Goal: Navigation & Orientation: Find specific page/section

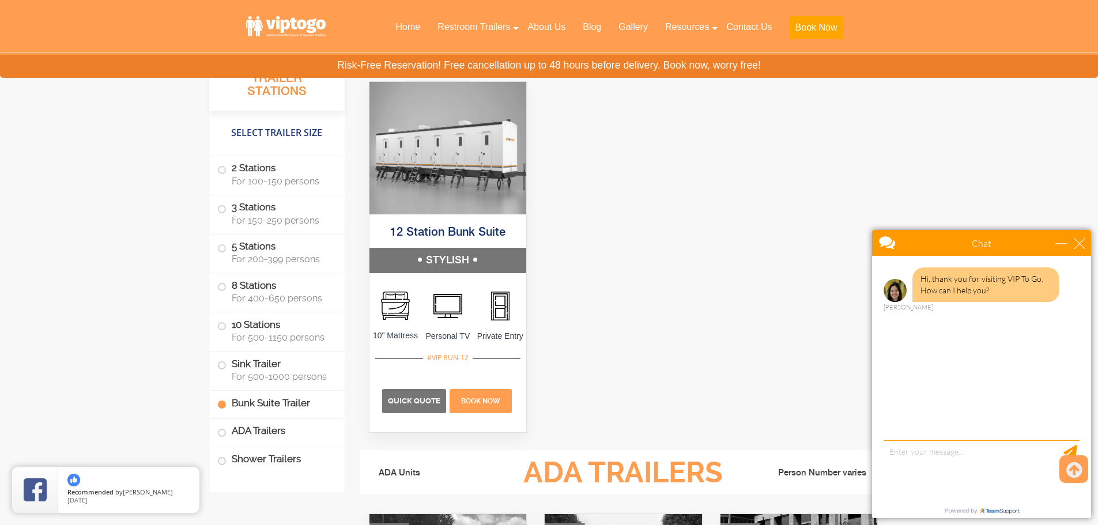
scroll to position [4085, 0]
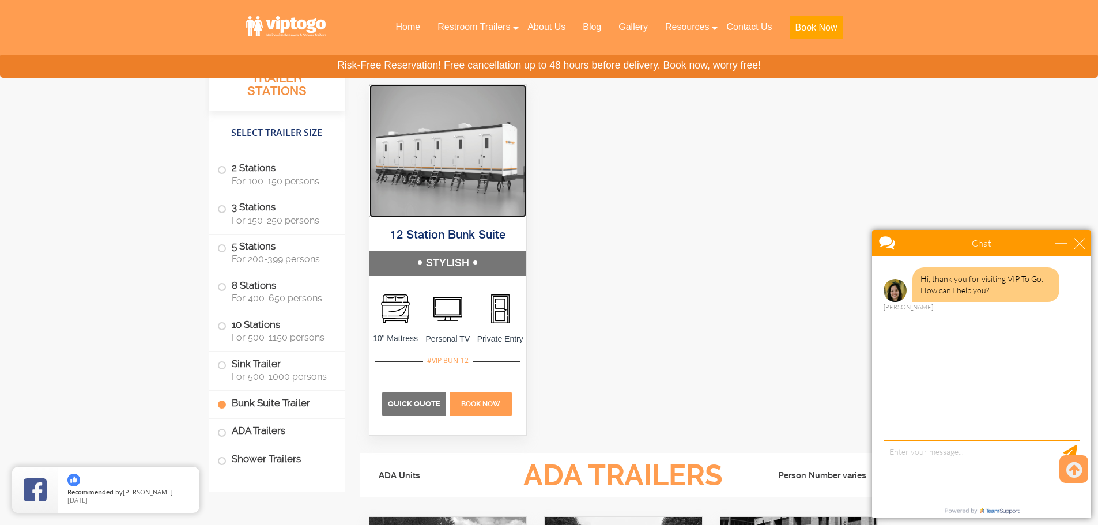
click at [502, 183] on img at bounding box center [448, 151] width 157 height 133
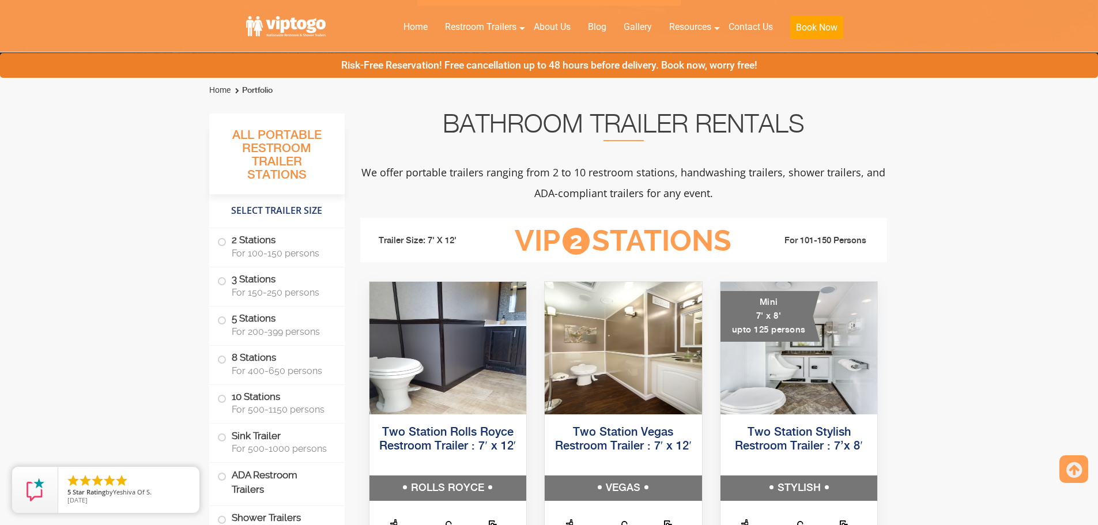
scroll to position [461, 0]
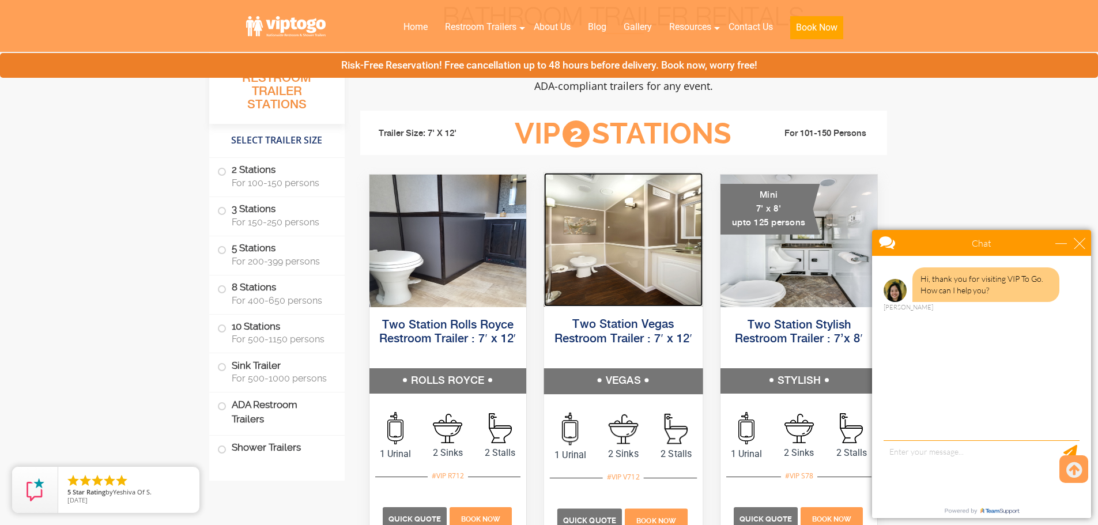
click at [634, 246] on img at bounding box center [623, 240] width 159 height 134
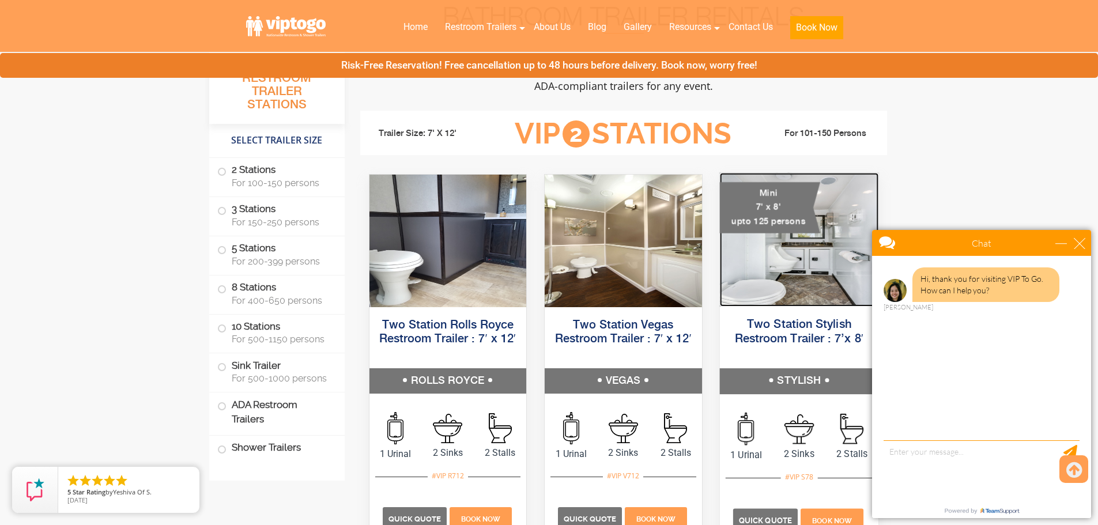
click at [758, 233] on img at bounding box center [798, 240] width 159 height 134
click at [763, 247] on img at bounding box center [798, 240] width 159 height 134
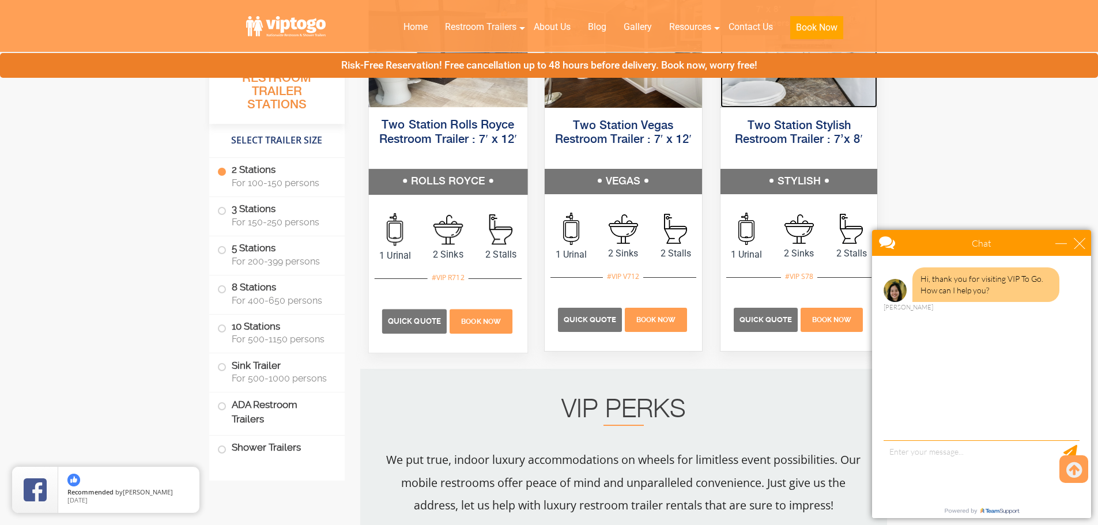
scroll to position [634, 0]
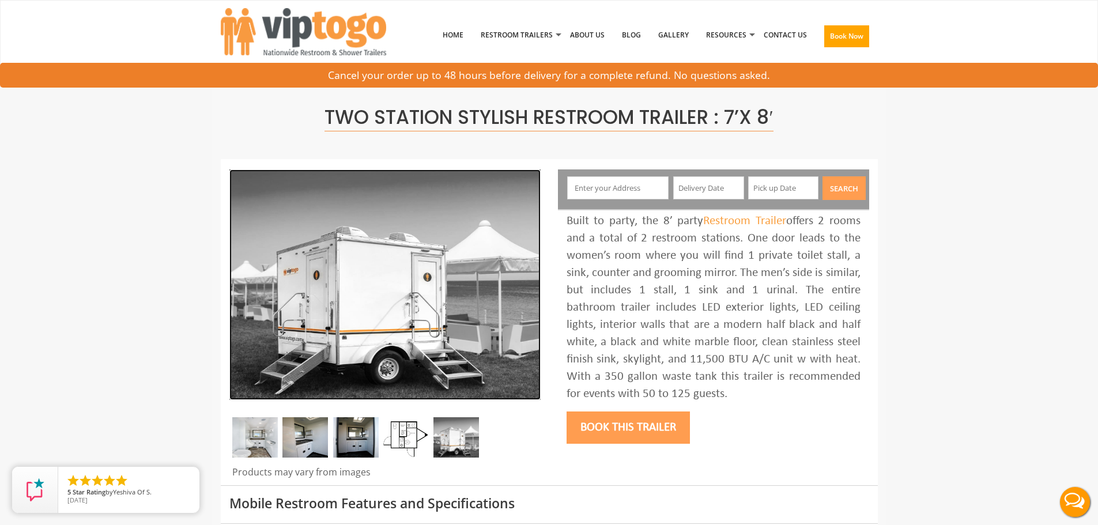
click at [321, 287] on img at bounding box center [384, 284] width 311 height 231
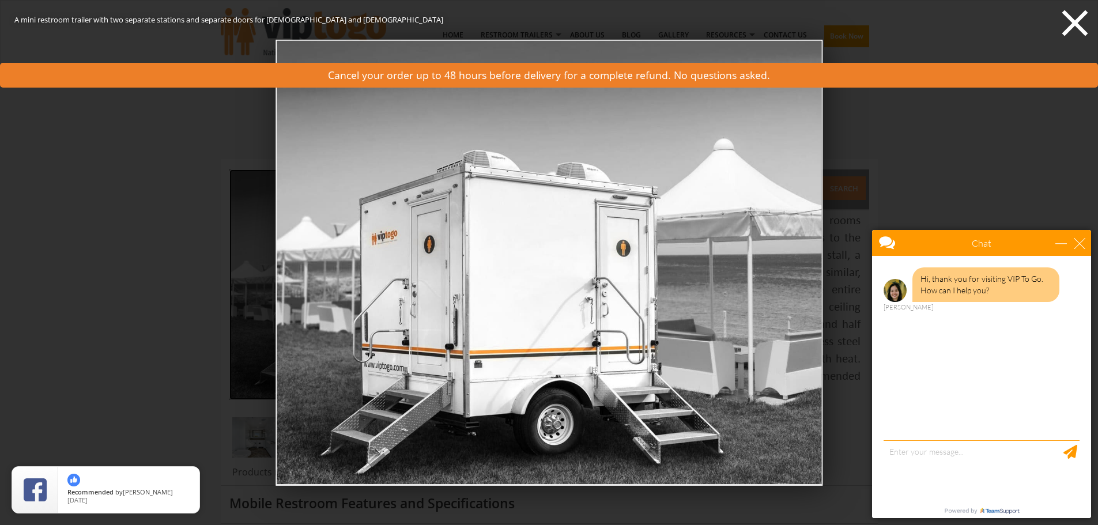
click at [1087, 23] on icon at bounding box center [1075, 23] width 35 height 35
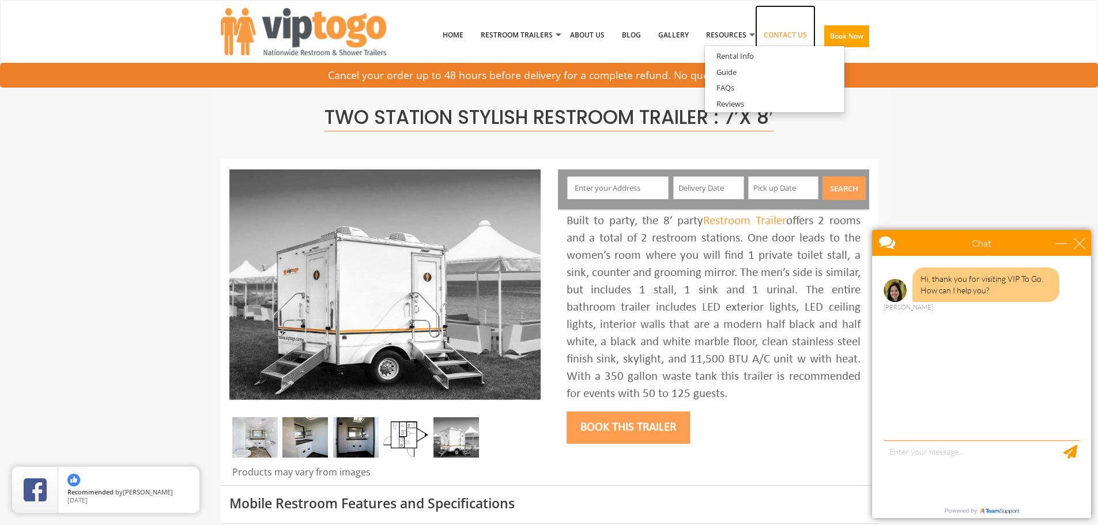
click at [779, 33] on link "Contact Us" at bounding box center [785, 35] width 61 height 60
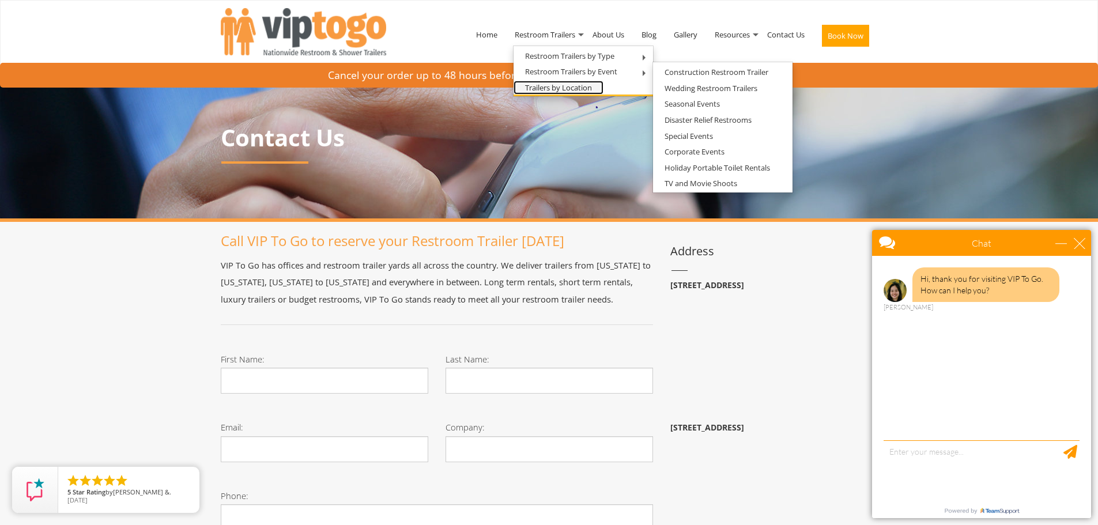
click at [578, 88] on link "Trailers by Location" at bounding box center [559, 88] width 90 height 14
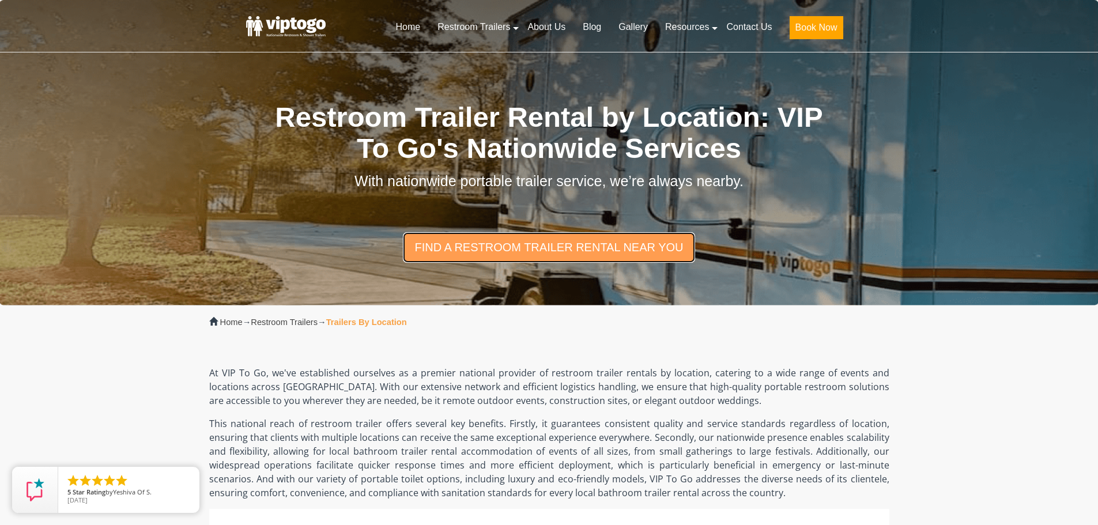
click at [636, 251] on link "find a restroom trailer rental near you" at bounding box center [549, 247] width 292 height 30
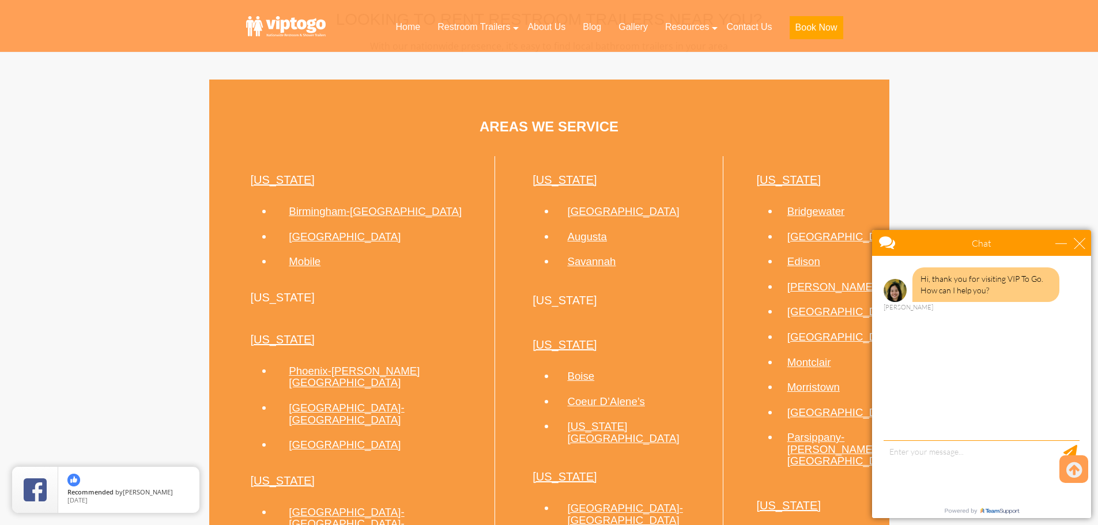
scroll to position [587, 0]
click at [277, 295] on h2 "[US_STATE]" at bounding box center [372, 298] width 244 height 25
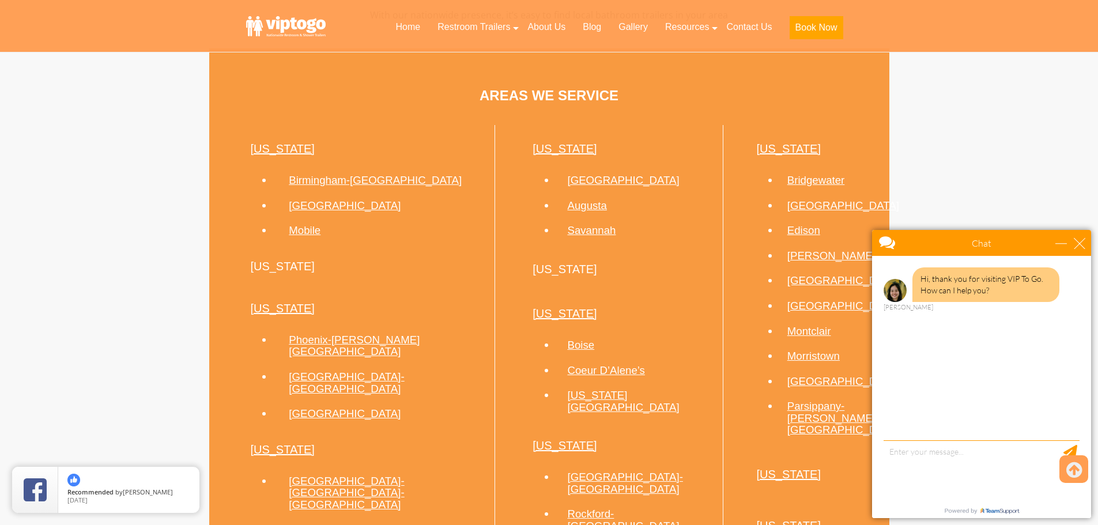
scroll to position [645, 0]
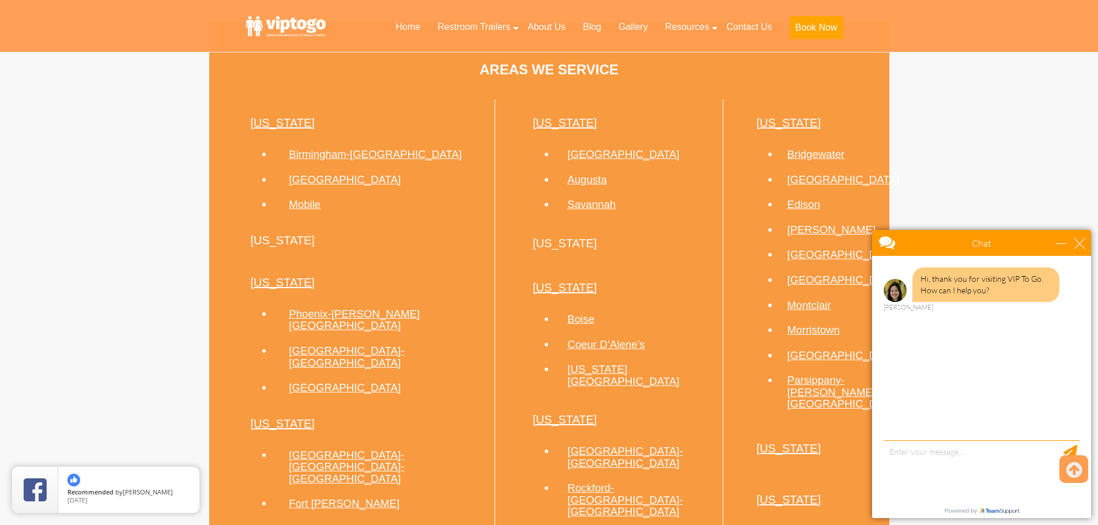
click at [330, 262] on li "[US_STATE] [GEOGRAPHIC_DATA]-[GEOGRAPHIC_DATA][PERSON_NAME][GEOGRAPHIC_DATA]-[G…" at bounding box center [363, 329] width 263 height 141
click at [269, 269] on li "[US_STATE] [GEOGRAPHIC_DATA]-[GEOGRAPHIC_DATA][PERSON_NAME][GEOGRAPHIC_DATA]-[G…" at bounding box center [363, 329] width 263 height 141
click at [271, 237] on h2 "[US_STATE]" at bounding box center [372, 240] width 244 height 25
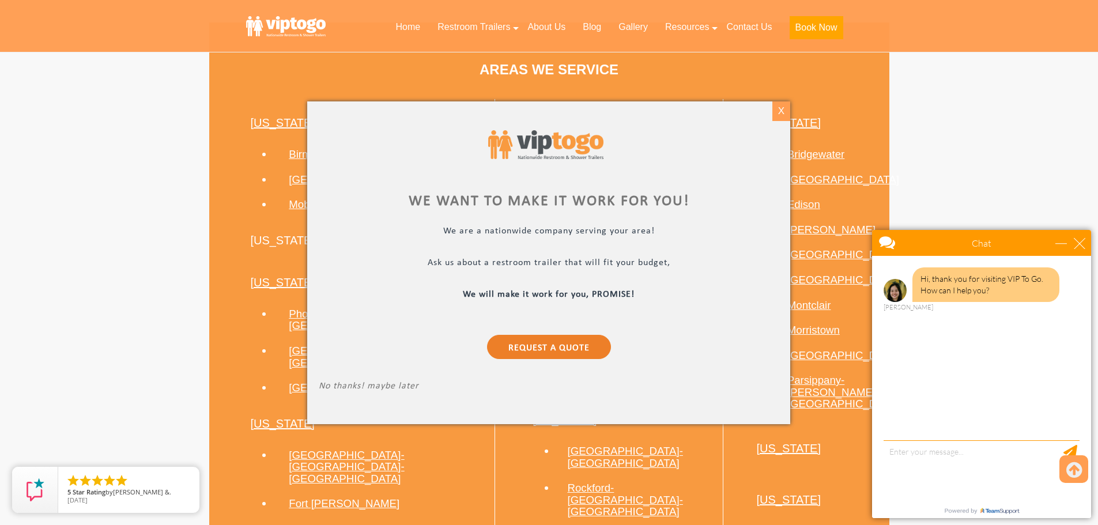
click at [778, 107] on div "X" at bounding box center [782, 111] width 18 height 20
